Goal: Navigation & Orientation: Find specific page/section

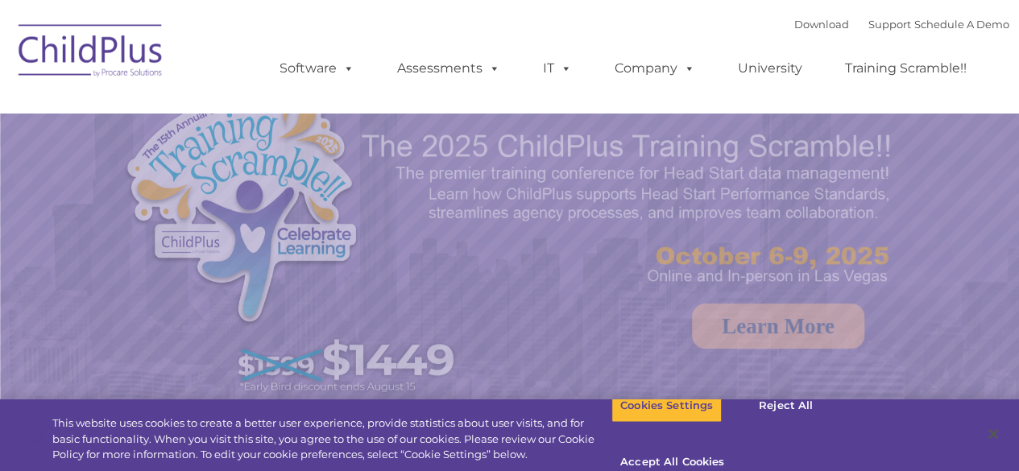
select select "MEDIUM"
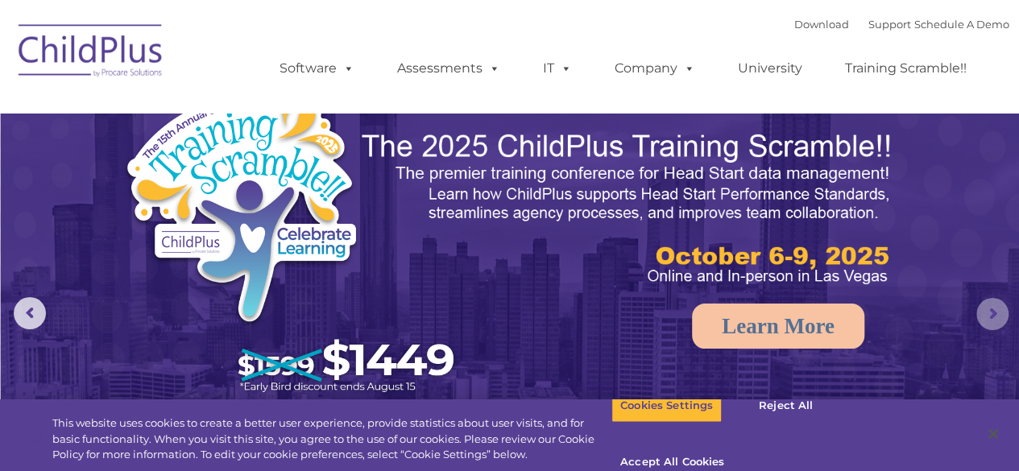
click at [986, 308] on rs-arrow at bounding box center [992, 314] width 32 height 32
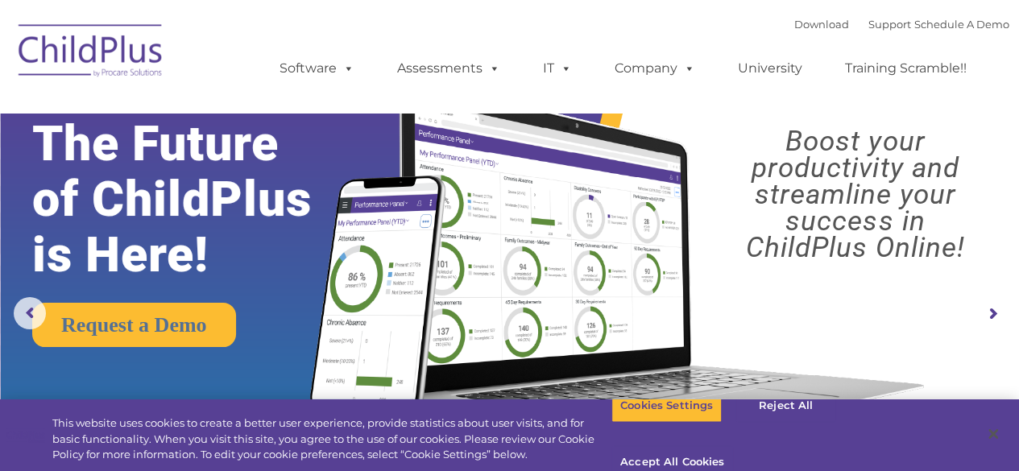
click at [151, 70] on img at bounding box center [90, 53] width 161 height 81
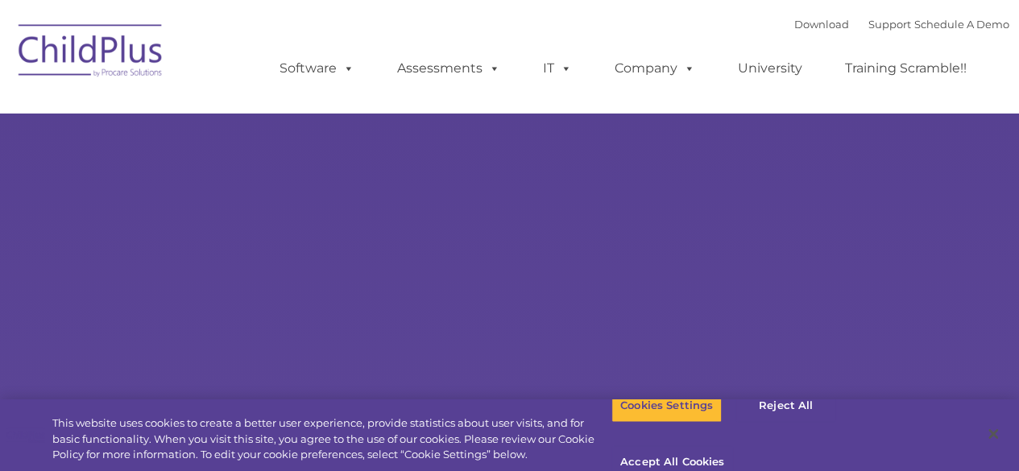
select select "MEDIUM"
